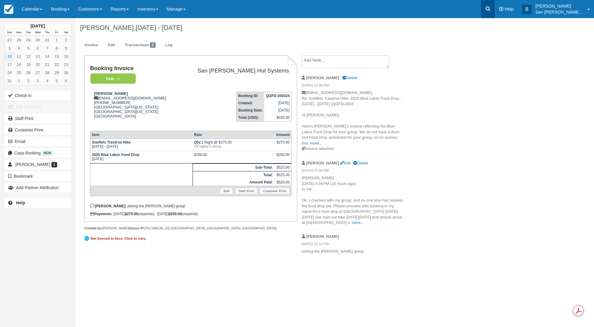
click at [490, 8] on icon at bounding box center [488, 9] width 5 height 5
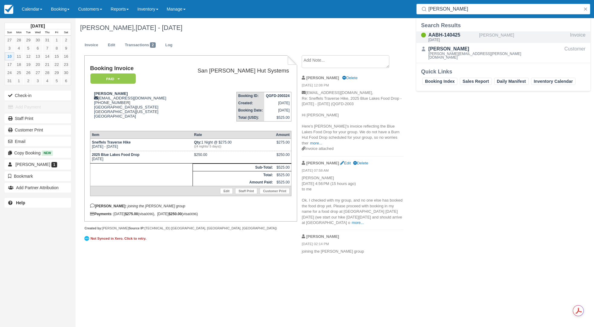
type input "altavilla"
click at [448, 37] on div "AABH-140425" at bounding box center [452, 34] width 48 height 7
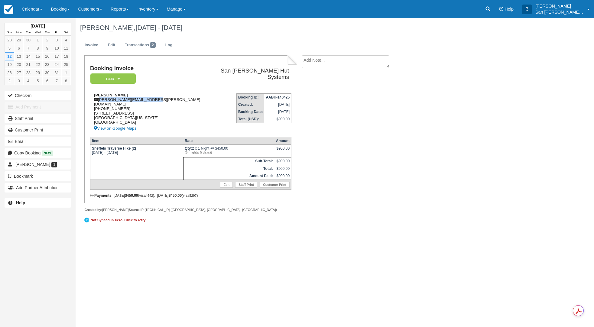
drag, startPoint x: 99, startPoint y: 99, endPoint x: 149, endPoint y: 99, distance: 50.5
click at [155, 99] on div "[PERSON_NAME] [PERSON_NAME][EMAIL_ADDRESS][PERSON_NAME][DOMAIN_NAME] [PHONE_NUM…" at bounding box center [148, 112] width 117 height 39
copy div "[PERSON_NAME][EMAIL_ADDRESS][PERSON_NAME][DOMAIN_NAME]"
click at [490, 13] on link at bounding box center [488, 9] width 14 height 18
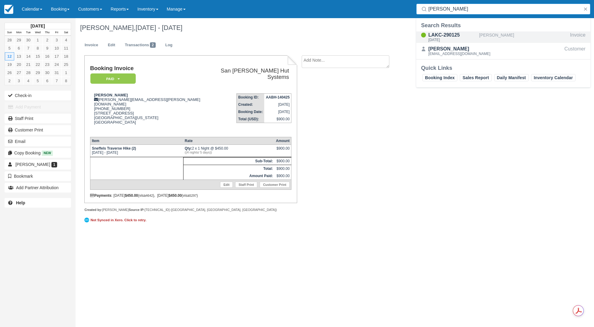
type input "[PERSON_NAME]"
click at [440, 42] on div "[DATE]" at bounding box center [452, 40] width 48 height 4
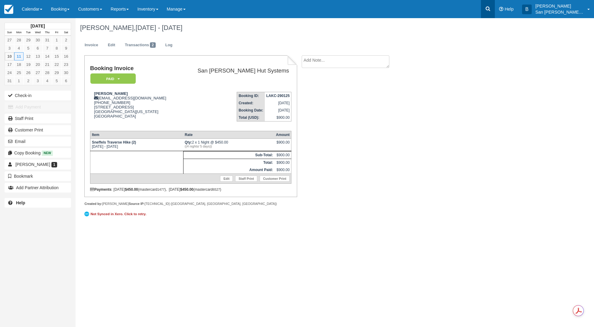
click at [491, 10] on icon at bounding box center [488, 9] width 6 height 6
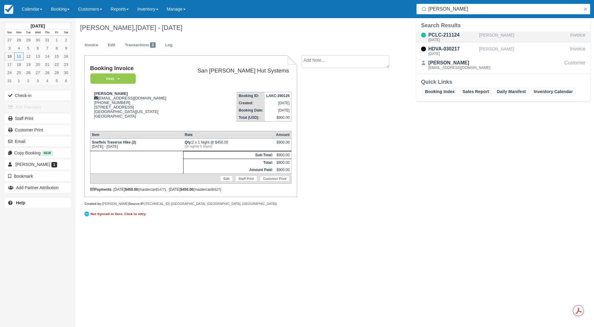
type input "Nester"
click at [451, 35] on div "PCLC-211124" at bounding box center [452, 34] width 48 height 7
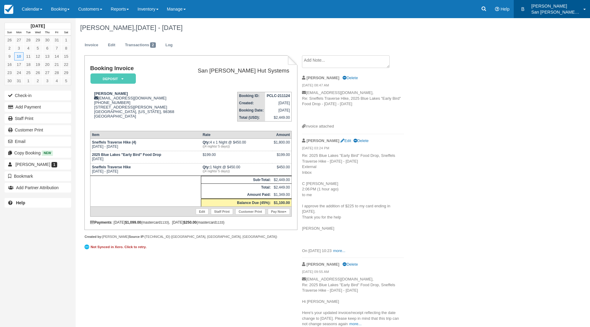
click at [546, 10] on p "San [PERSON_NAME] Hut Systems" at bounding box center [555, 12] width 48 height 6
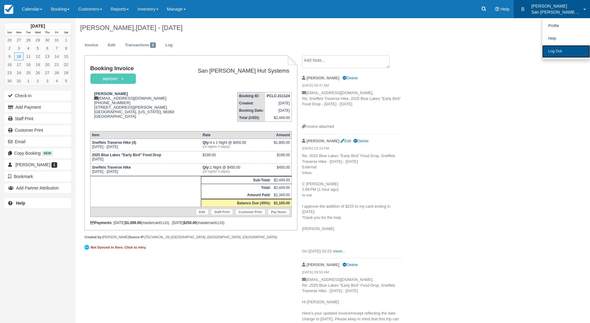
click at [553, 48] on link "Log Out" at bounding box center [566, 51] width 48 height 13
